Goal: Task Accomplishment & Management: Manage account settings

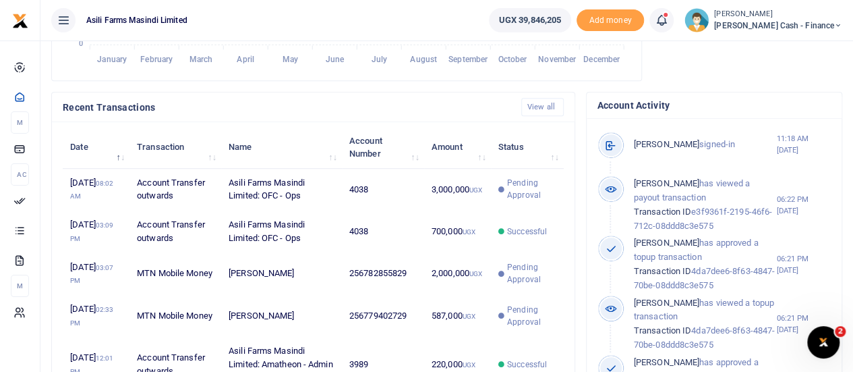
scroll to position [405, 0]
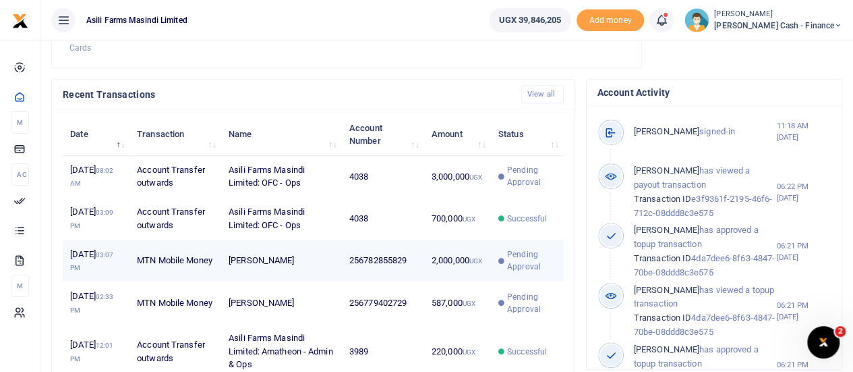
click at [427, 268] on td "2,000,000 UGX" at bounding box center [457, 260] width 67 height 42
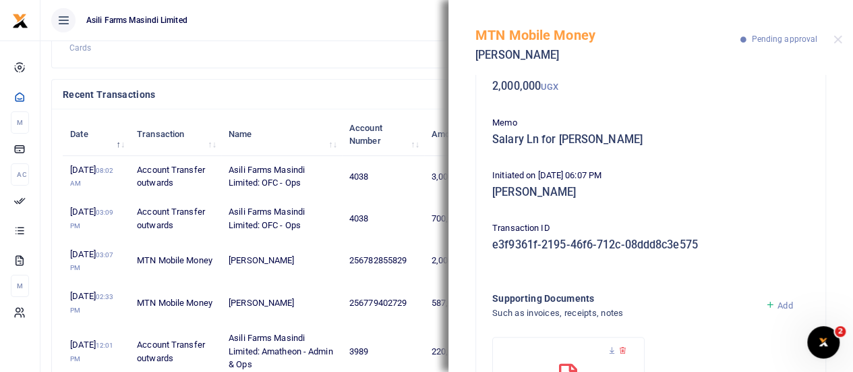
scroll to position [0, 0]
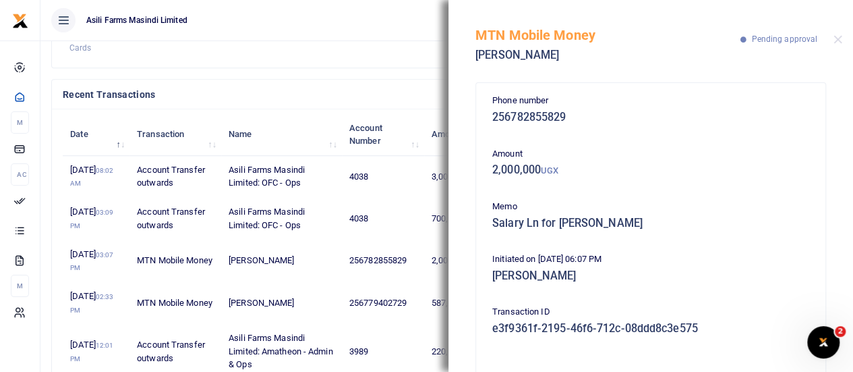
click at [418, 7] on ul "Asili Farms Masindi Limited" at bounding box center [259, 20] width 438 height 40
click at [841, 41] on button "Close" at bounding box center [838, 39] width 9 height 9
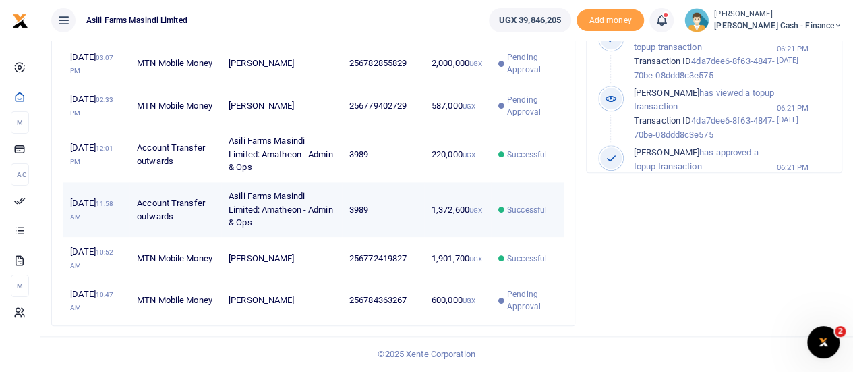
scroll to position [540, 0]
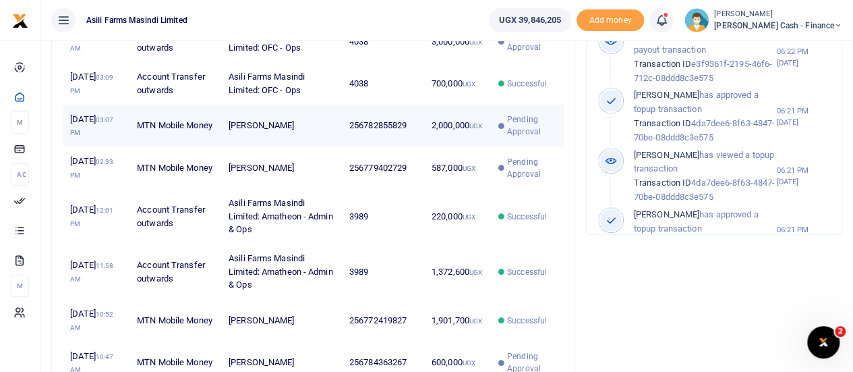
click at [258, 130] on td "[PERSON_NAME]" at bounding box center [281, 126] width 121 height 42
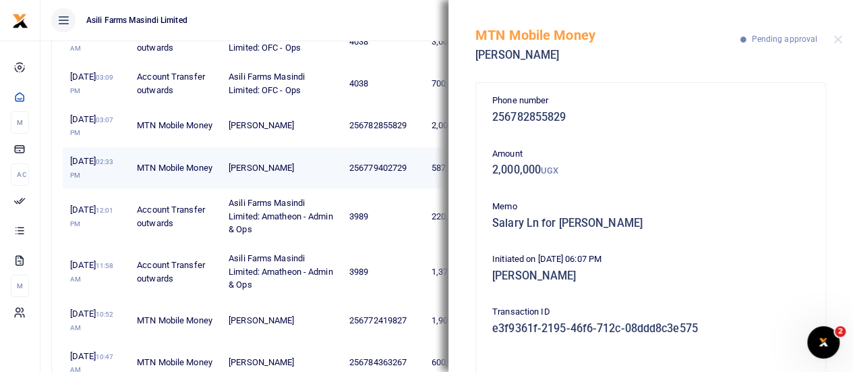
click at [327, 157] on td "[PERSON_NAME]" at bounding box center [281, 168] width 121 height 42
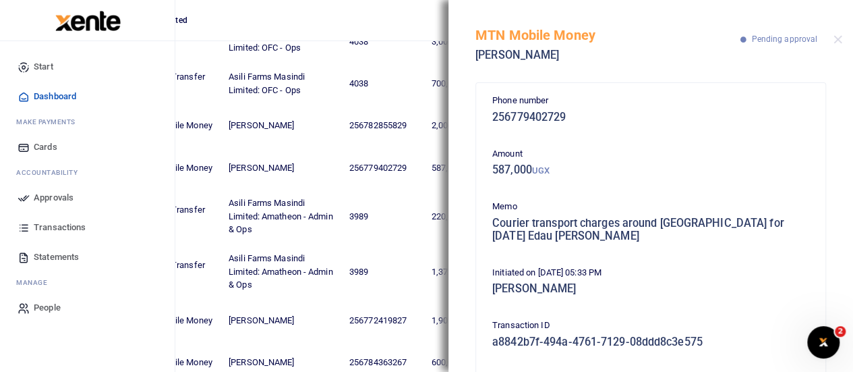
click at [39, 195] on span "Approvals" at bounding box center [54, 197] width 40 height 13
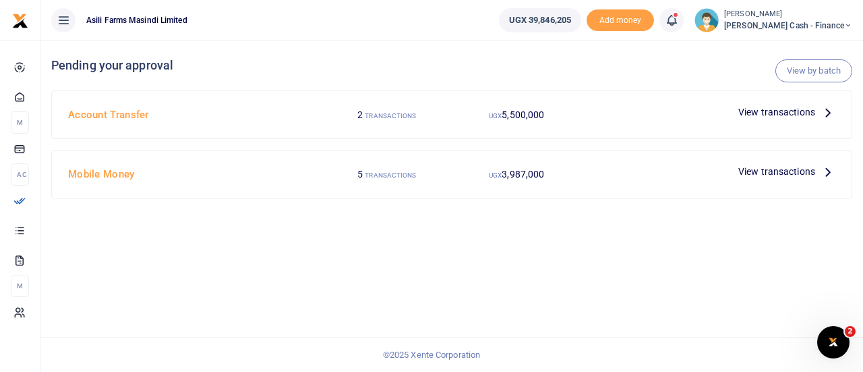
click at [788, 173] on span "View transactions" at bounding box center [777, 171] width 77 height 15
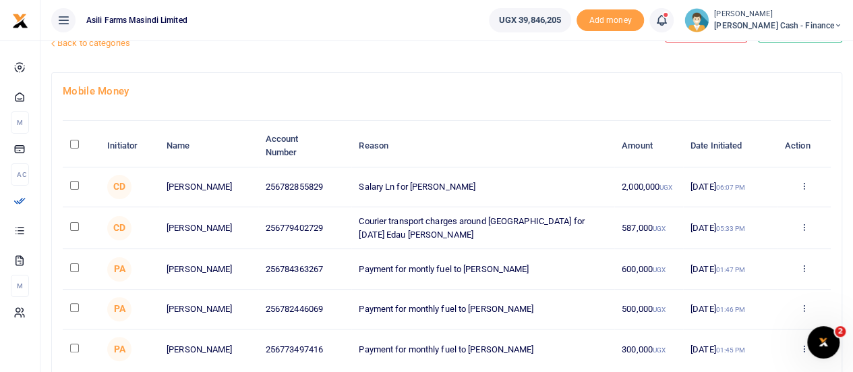
scroll to position [67, 0]
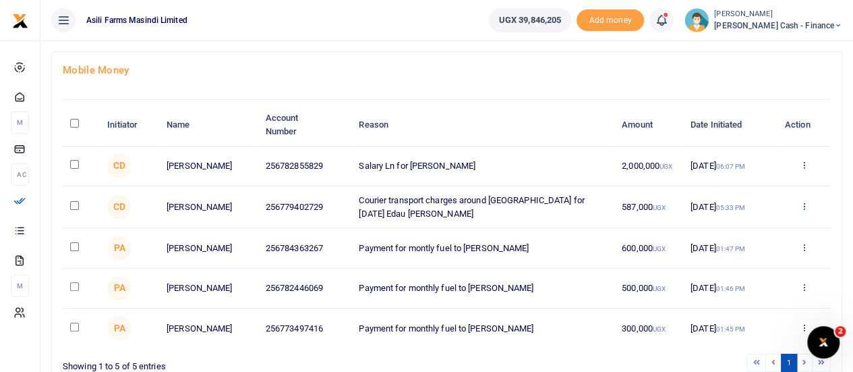
click at [804, 207] on icon at bounding box center [803, 205] width 9 height 9
click at [753, 284] on link "Details" at bounding box center [754, 290] width 107 height 19
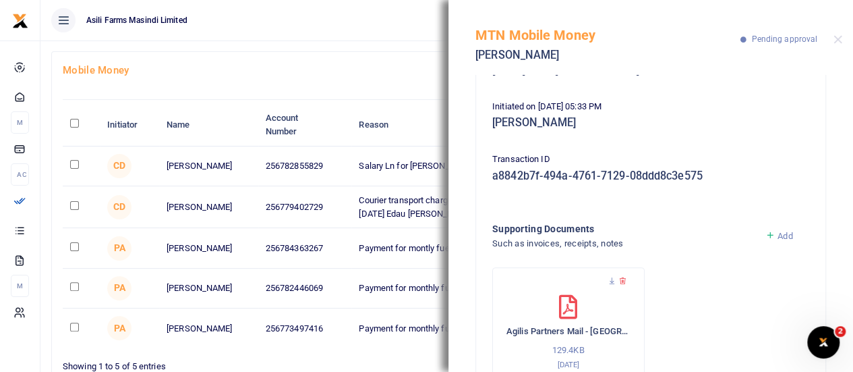
scroll to position [210, 0]
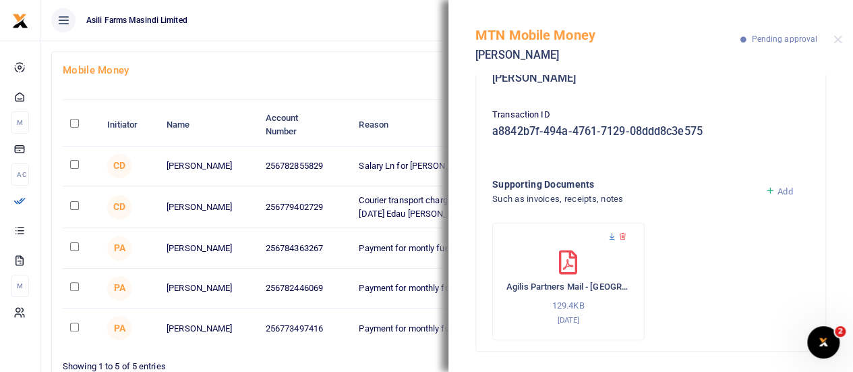
click at [612, 235] on icon at bounding box center [612, 236] width 9 height 9
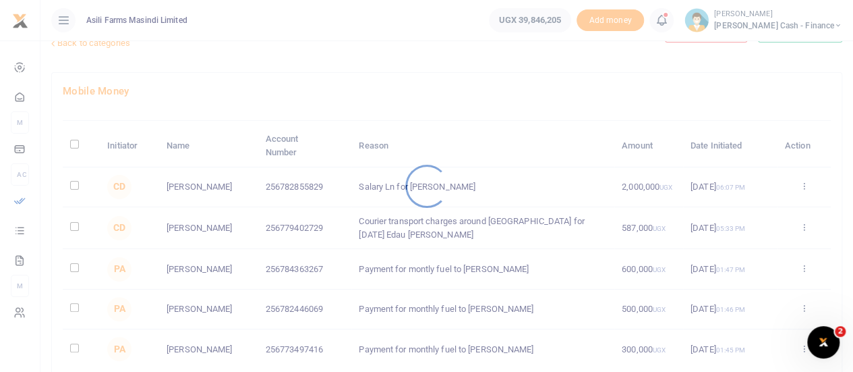
scroll to position [67, 0]
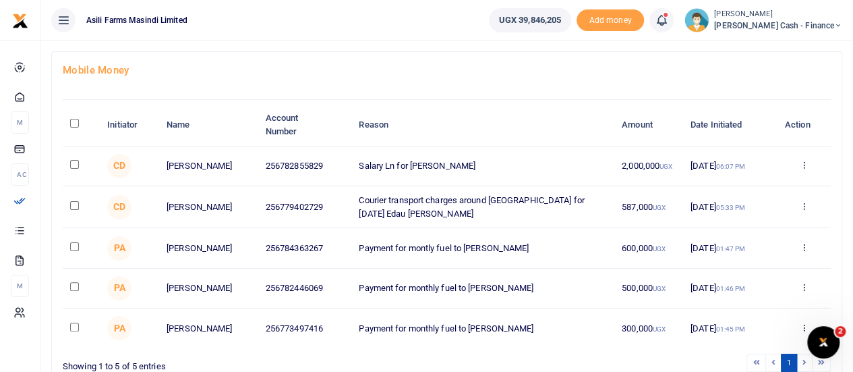
drag, startPoint x: 76, startPoint y: 160, endPoint x: 73, endPoint y: 171, distance: 11.1
click at [75, 160] on input "checkbox" at bounding box center [74, 164] width 9 height 9
checkbox input "true"
click at [74, 206] on input "checkbox" at bounding box center [74, 205] width 9 height 9
checkbox input "true"
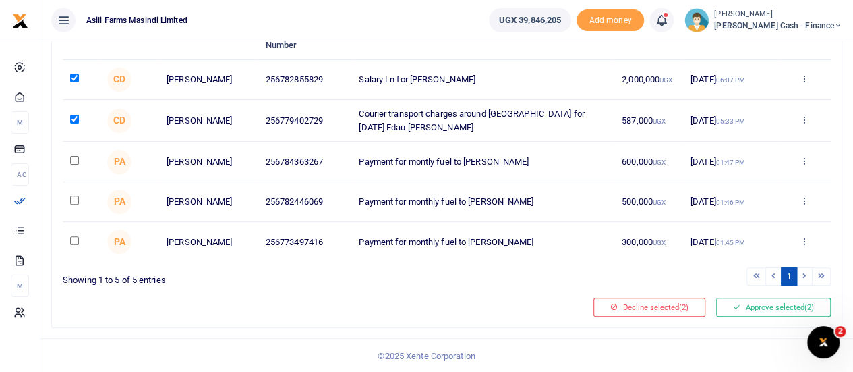
scroll to position [160, 0]
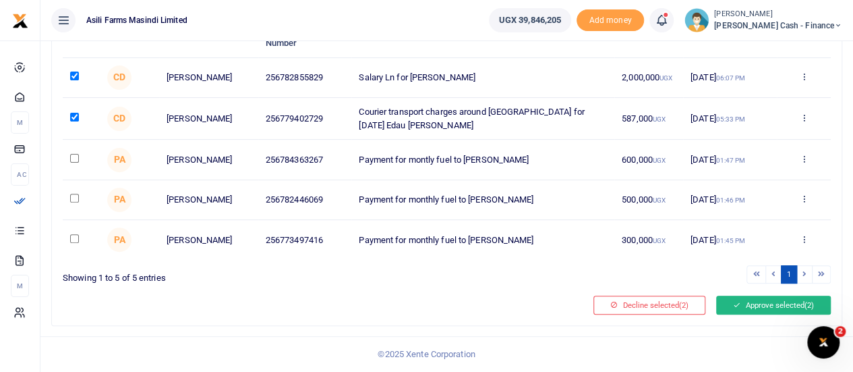
click at [764, 304] on button "Approve selected (2)" at bounding box center [773, 304] width 115 height 19
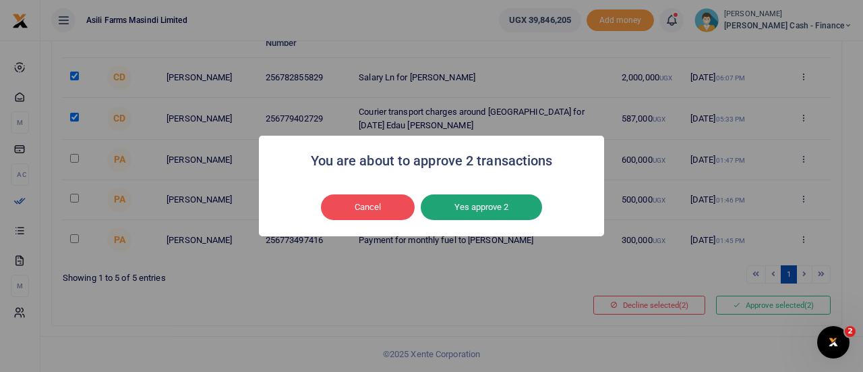
click at [480, 204] on button "Yes approve 2" at bounding box center [481, 207] width 121 height 26
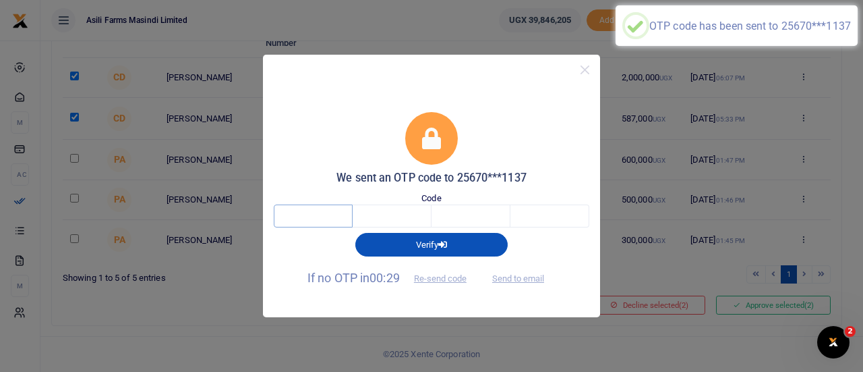
click at [310, 214] on input "text" at bounding box center [313, 215] width 79 height 23
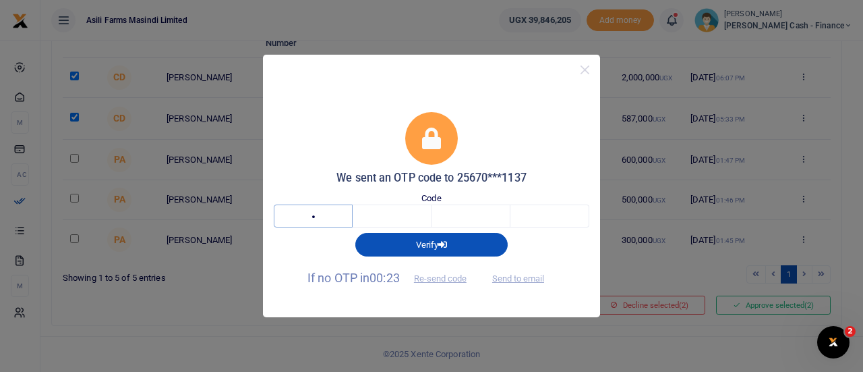
type input "3"
type input "9"
type input "2"
type input "1"
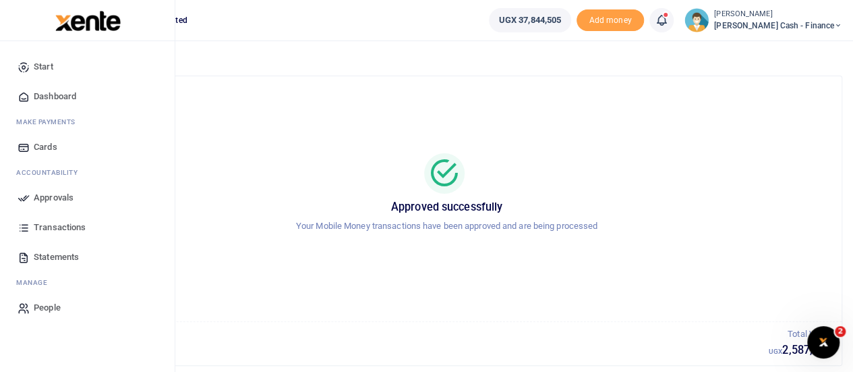
click at [50, 199] on span "Approvals" at bounding box center [54, 197] width 40 height 13
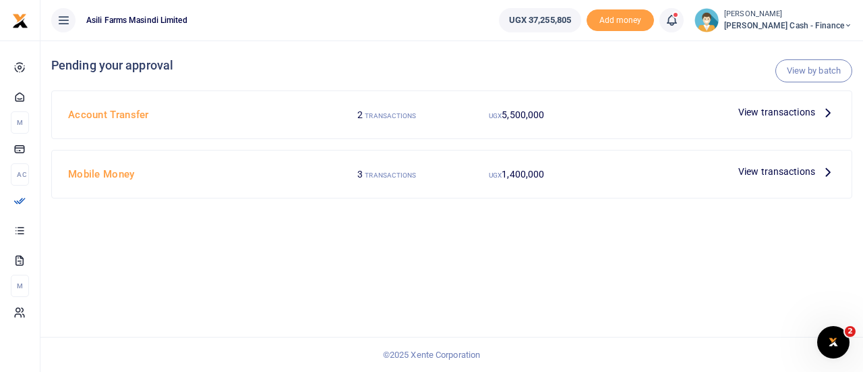
click at [788, 107] on span "View transactions" at bounding box center [777, 112] width 77 height 15
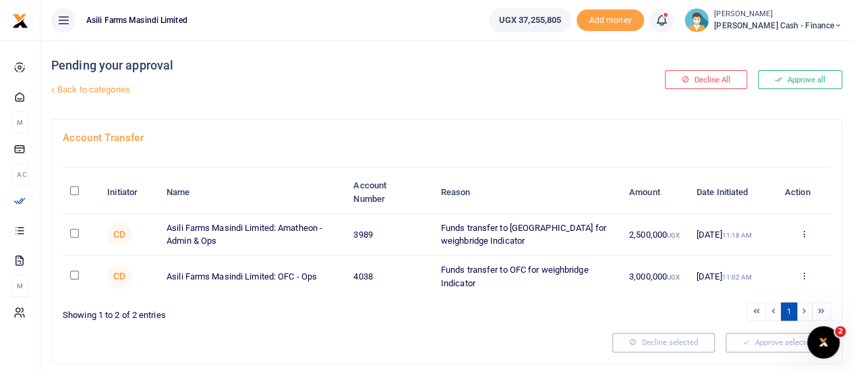
click at [801, 231] on icon at bounding box center [803, 233] width 9 height 9
click at [738, 310] on link "Details" at bounding box center [754, 315] width 107 height 19
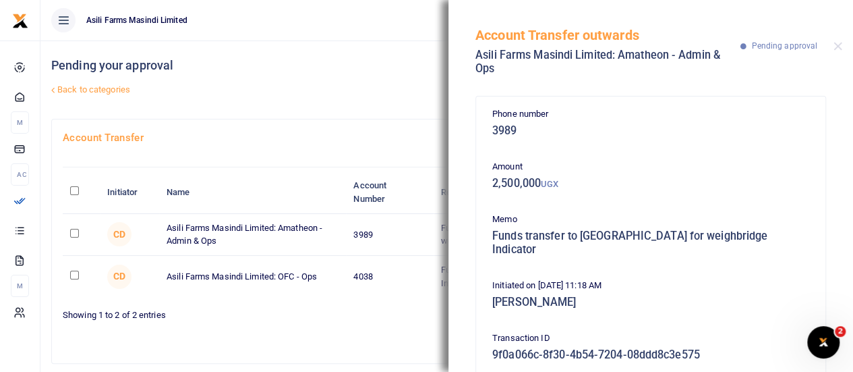
click at [406, 19] on ul "Asili Farms Masindi Limited" at bounding box center [259, 20] width 438 height 40
click at [838, 45] on button "Close" at bounding box center [838, 46] width 9 height 9
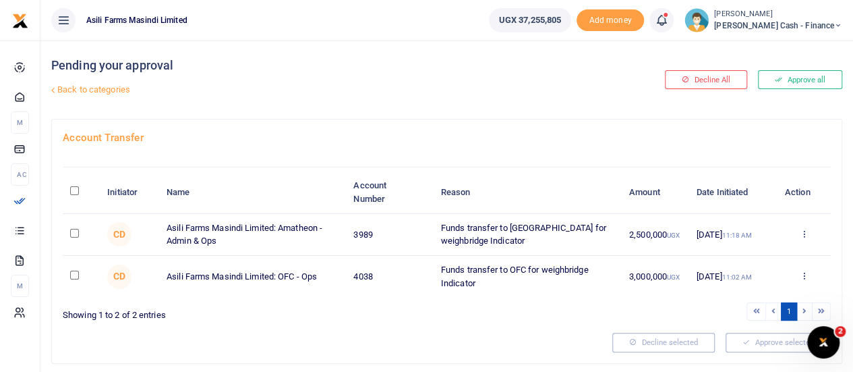
click at [76, 229] on input "checkbox" at bounding box center [74, 233] width 9 height 9
checkbox input "true"
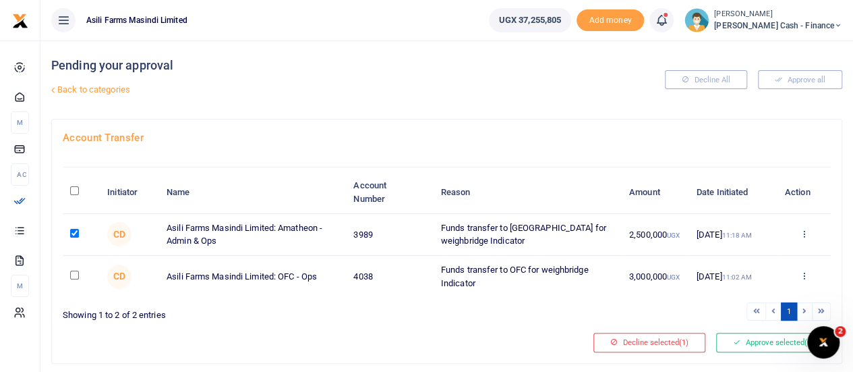
click at [71, 275] on input "checkbox" at bounding box center [74, 274] width 9 height 9
checkbox input "true"
click at [770, 338] on button "Approve selected (2)" at bounding box center [773, 342] width 115 height 19
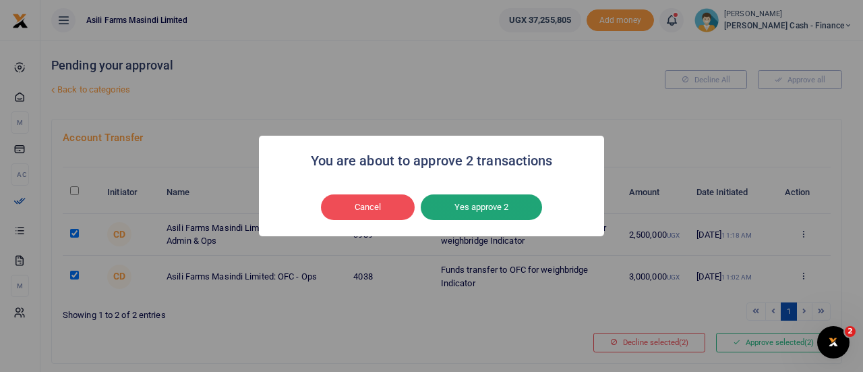
click at [469, 201] on button "Yes approve 2" at bounding box center [481, 207] width 121 height 26
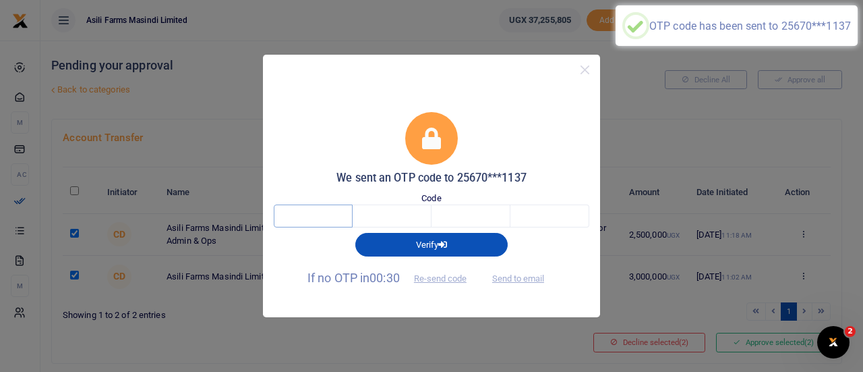
click at [334, 221] on input "text" at bounding box center [313, 215] width 79 height 23
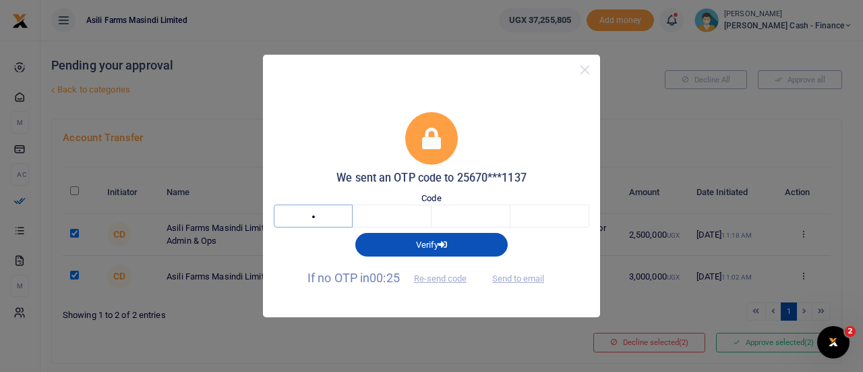
type input "5"
type input "8"
type input "9"
type input "2"
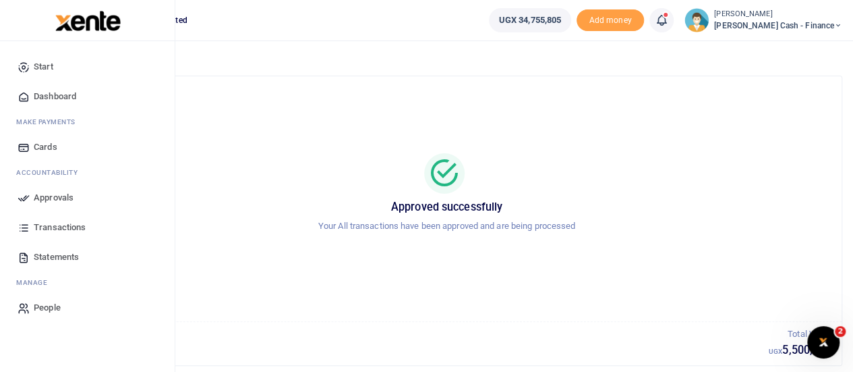
click at [63, 92] on span "Dashboard" at bounding box center [55, 96] width 42 height 13
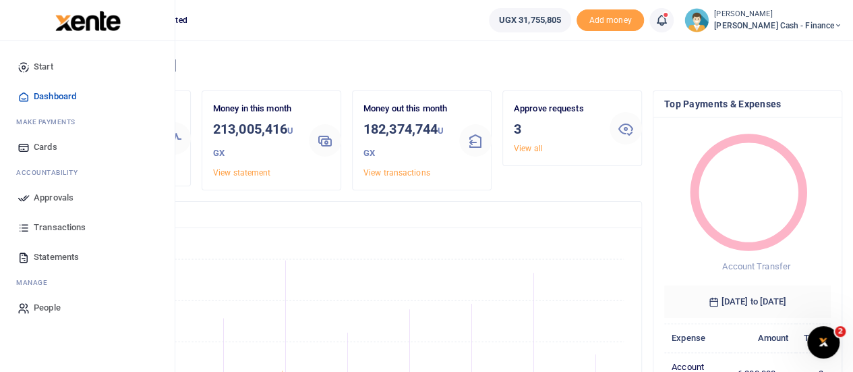
click at [64, 95] on span "Dashboard" at bounding box center [55, 96] width 42 height 13
